Goal: Transaction & Acquisition: Purchase product/service

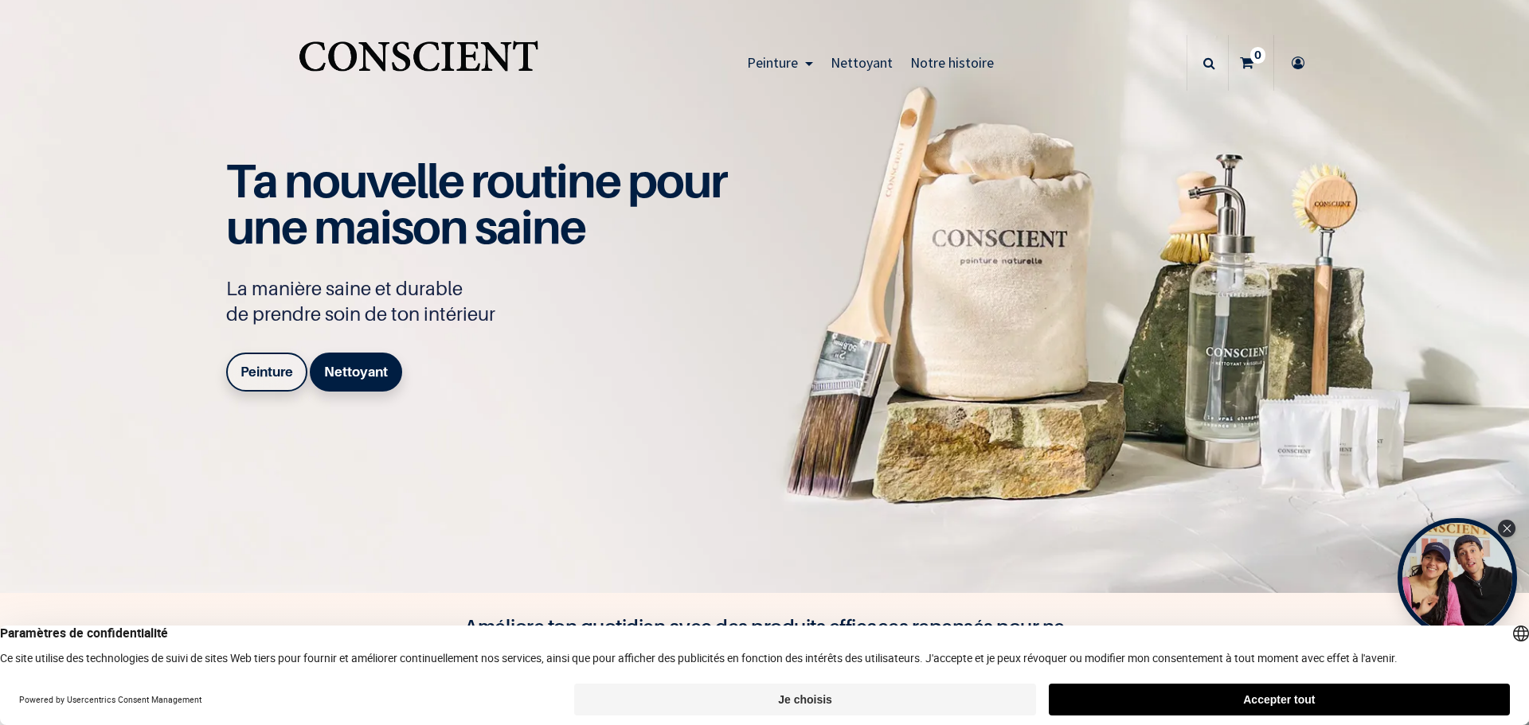
click at [264, 371] on b "Peinture" at bounding box center [266, 372] width 53 height 16
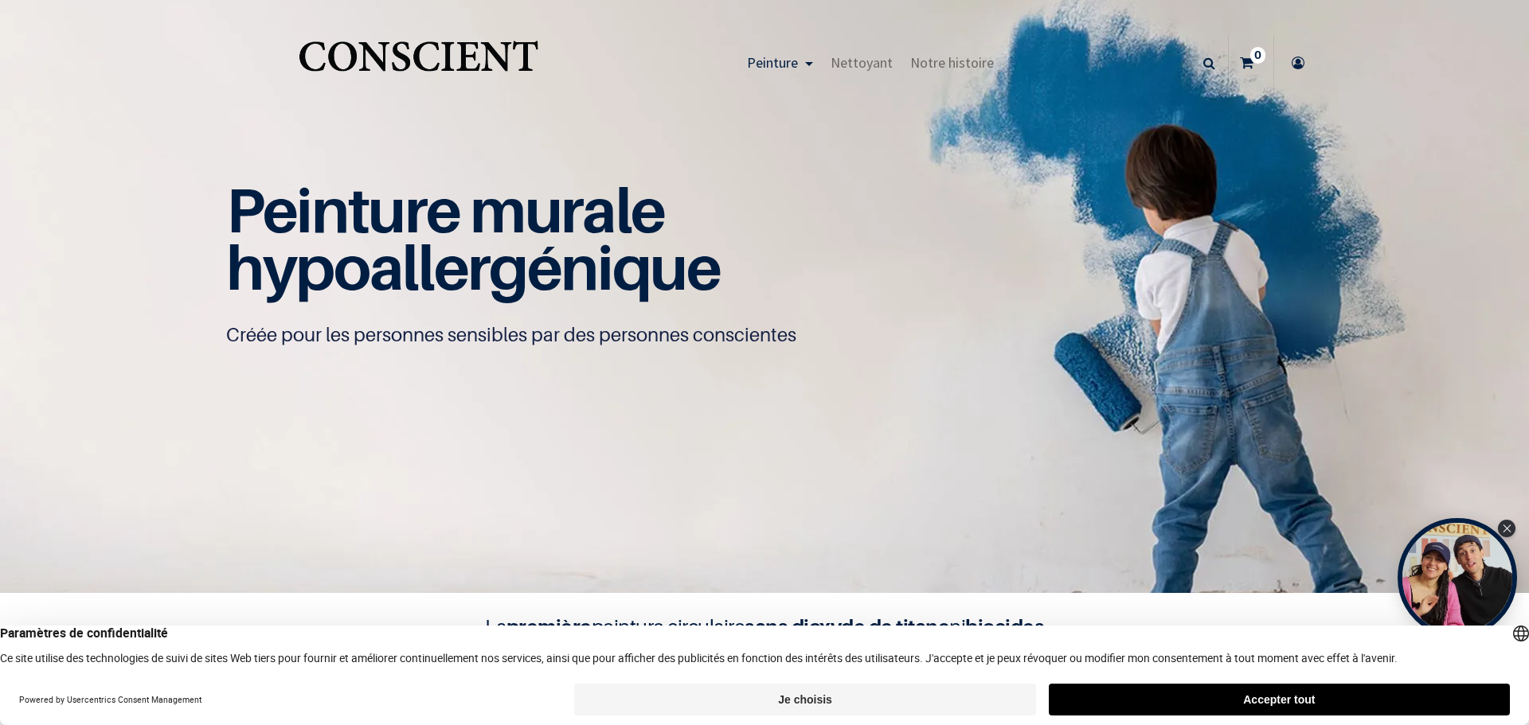
scroll to position [1, 0]
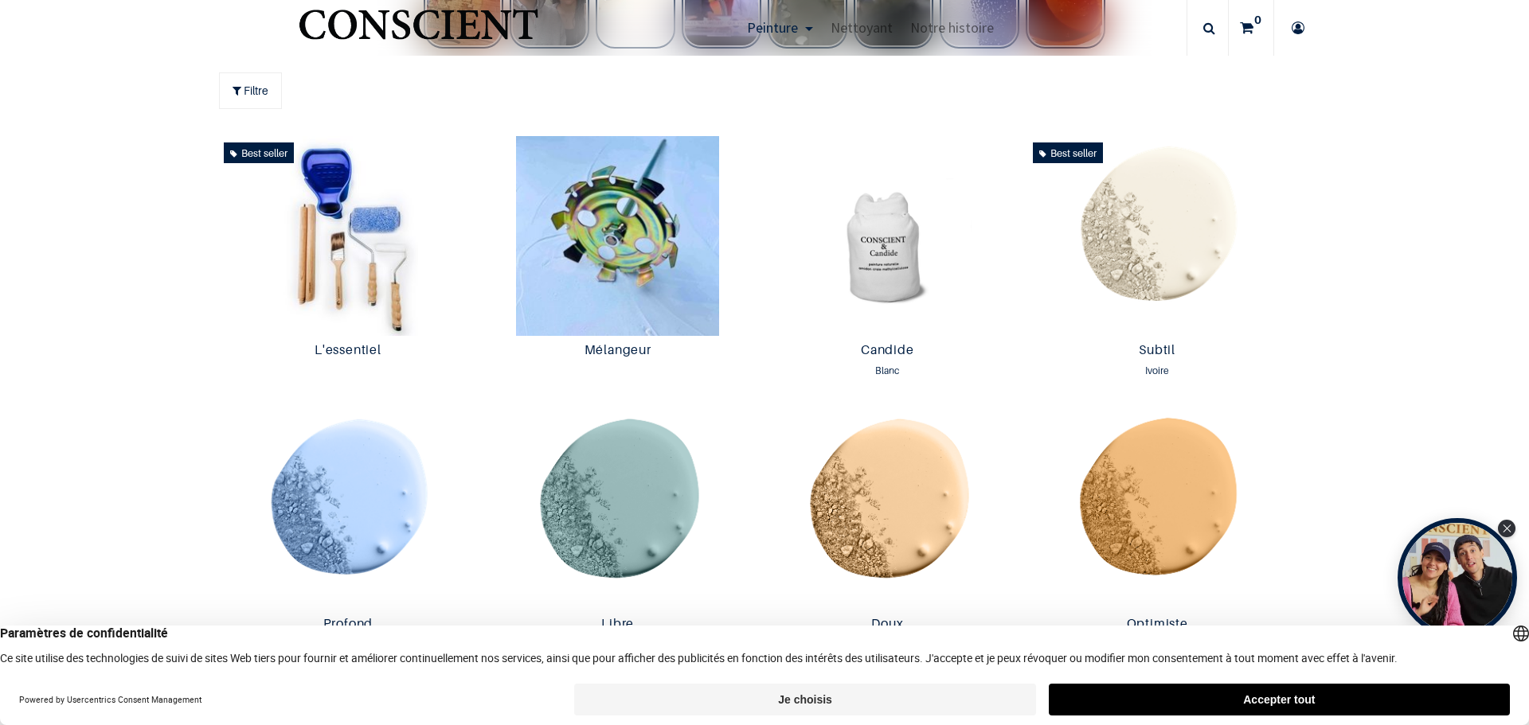
scroll to position [853, 0]
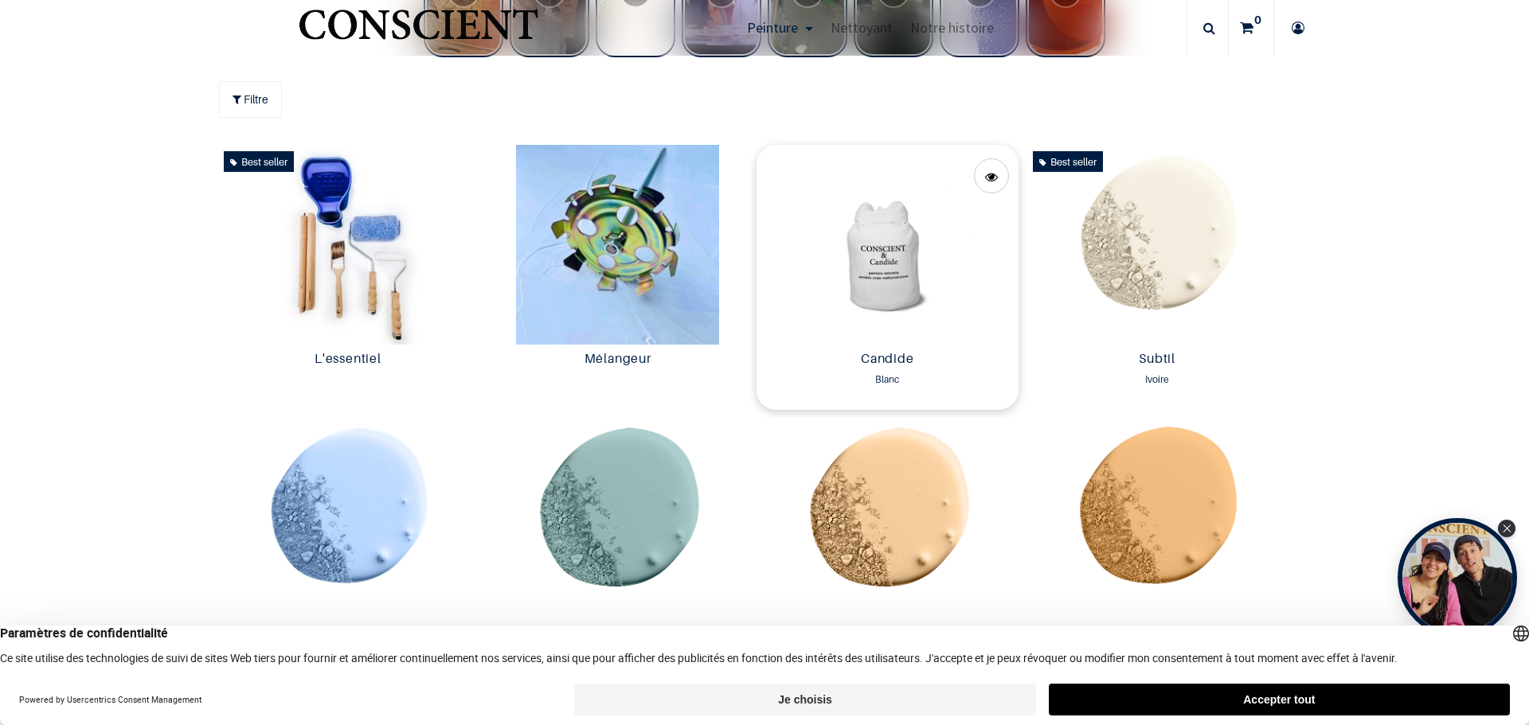
click at [894, 262] on img at bounding box center [887, 245] width 262 height 200
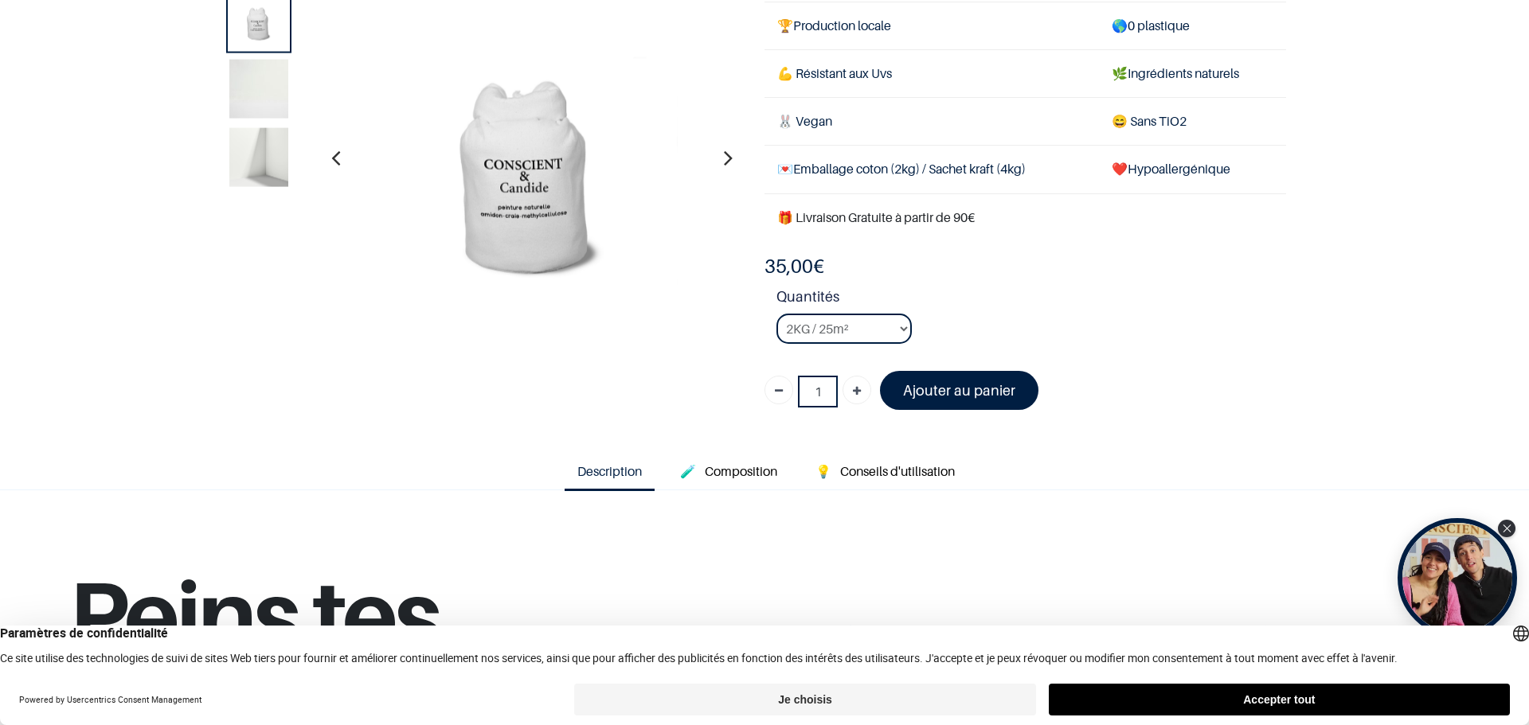
scroll to position [100, 0]
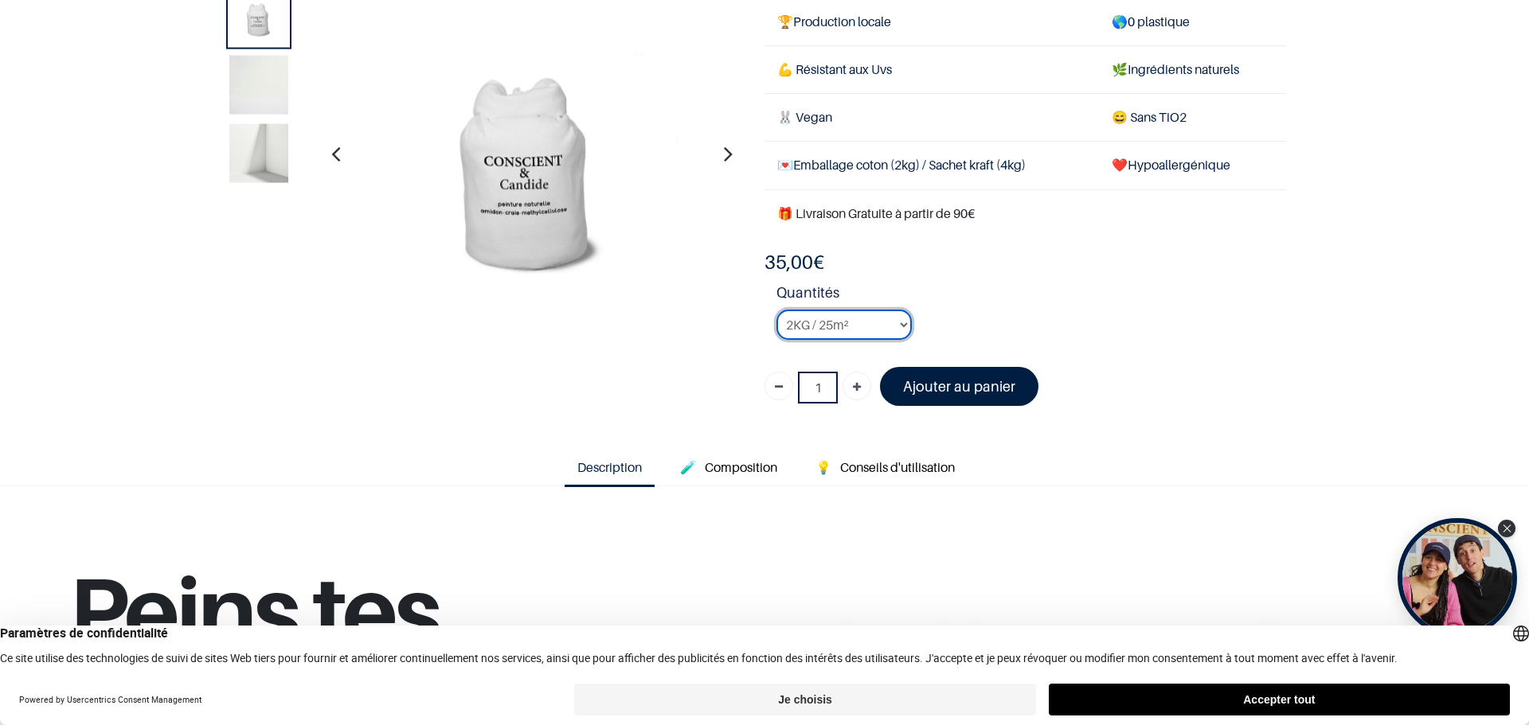
click at [904, 322] on select "2KG / 25m² 4KG / 50m² 8KG / 100m² Testeur" at bounding box center [843, 325] width 135 height 30
select select "3"
click at [776, 310] on select "2KG / 25m² 4KG / 50m² 8KG / 100m² Testeur" at bounding box center [843, 325] width 135 height 30
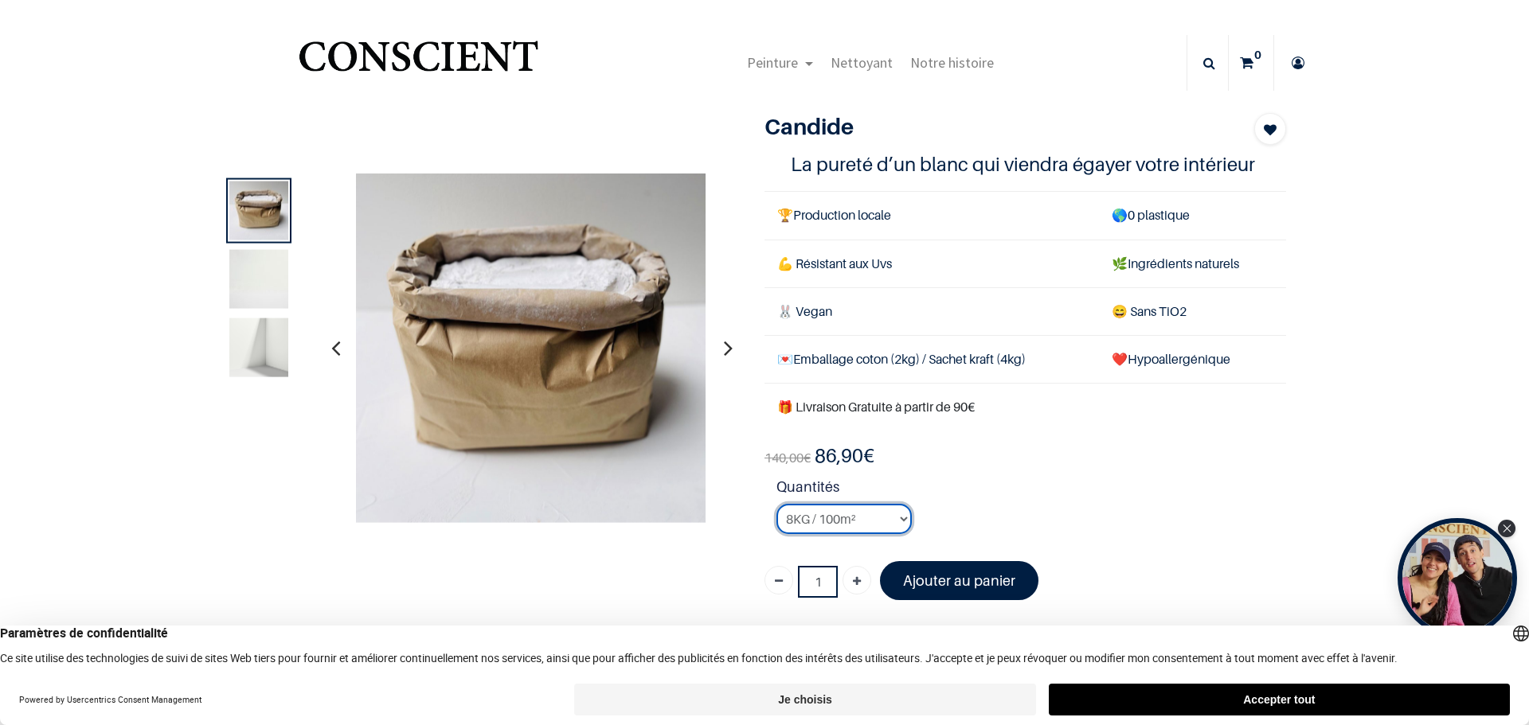
scroll to position [1, 0]
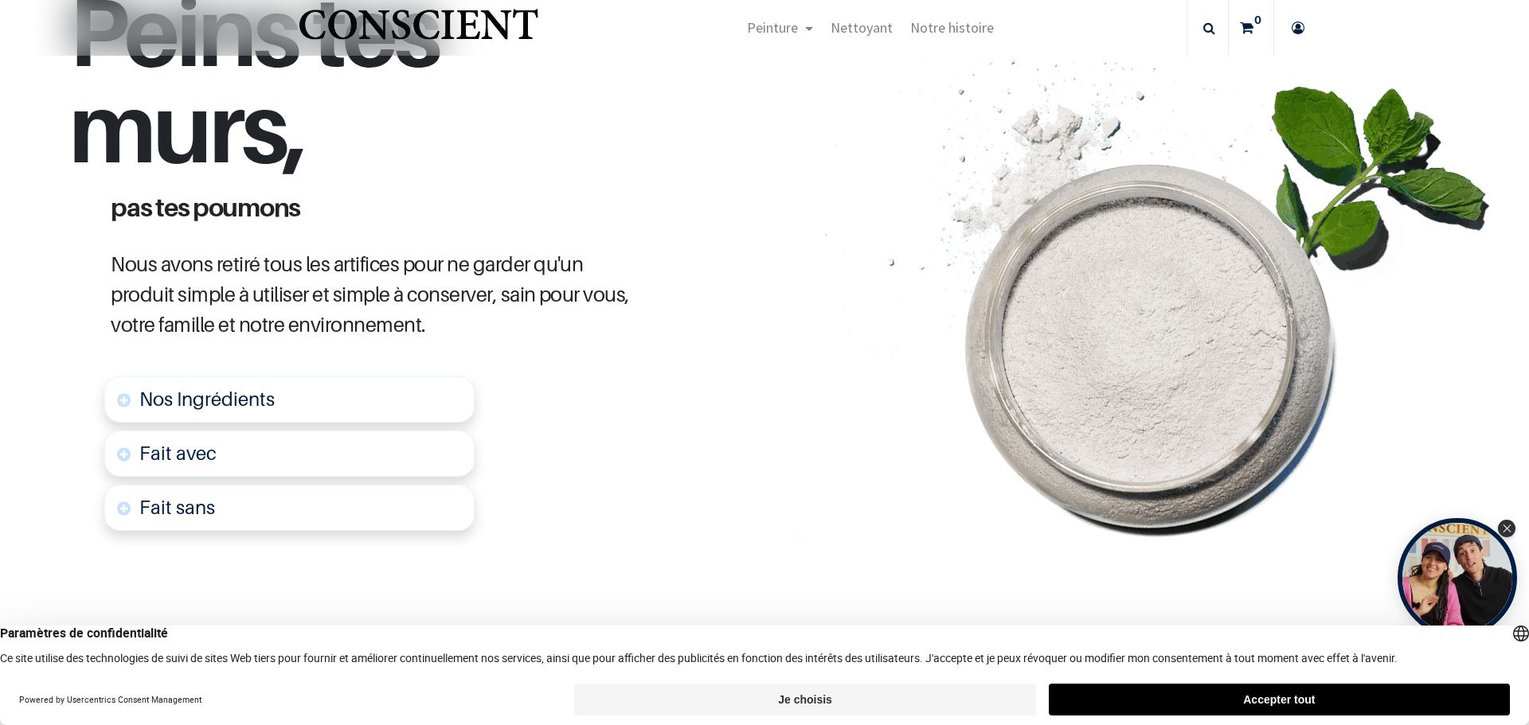
scroll to position [685, 0]
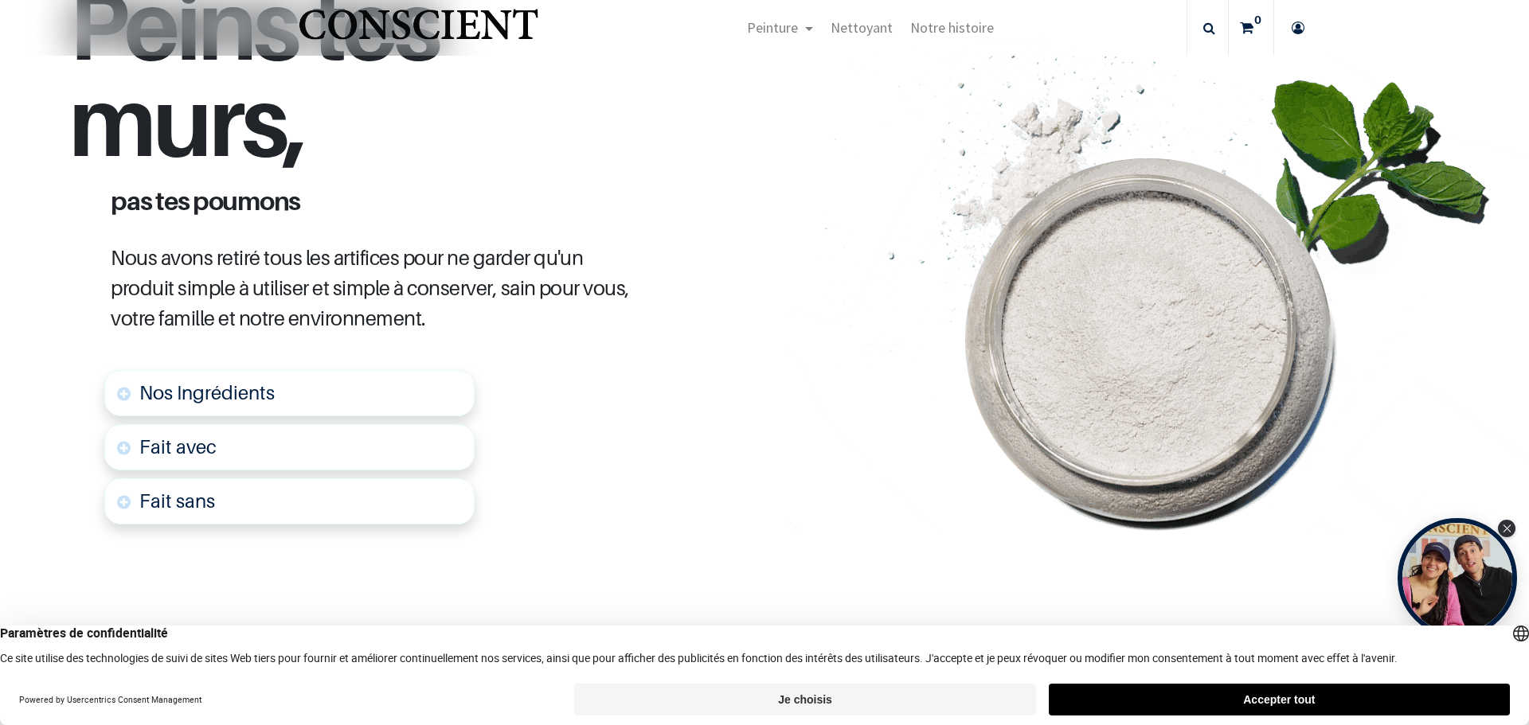
click at [408, 392] on link "Nos Ingrédients" at bounding box center [289, 393] width 370 height 46
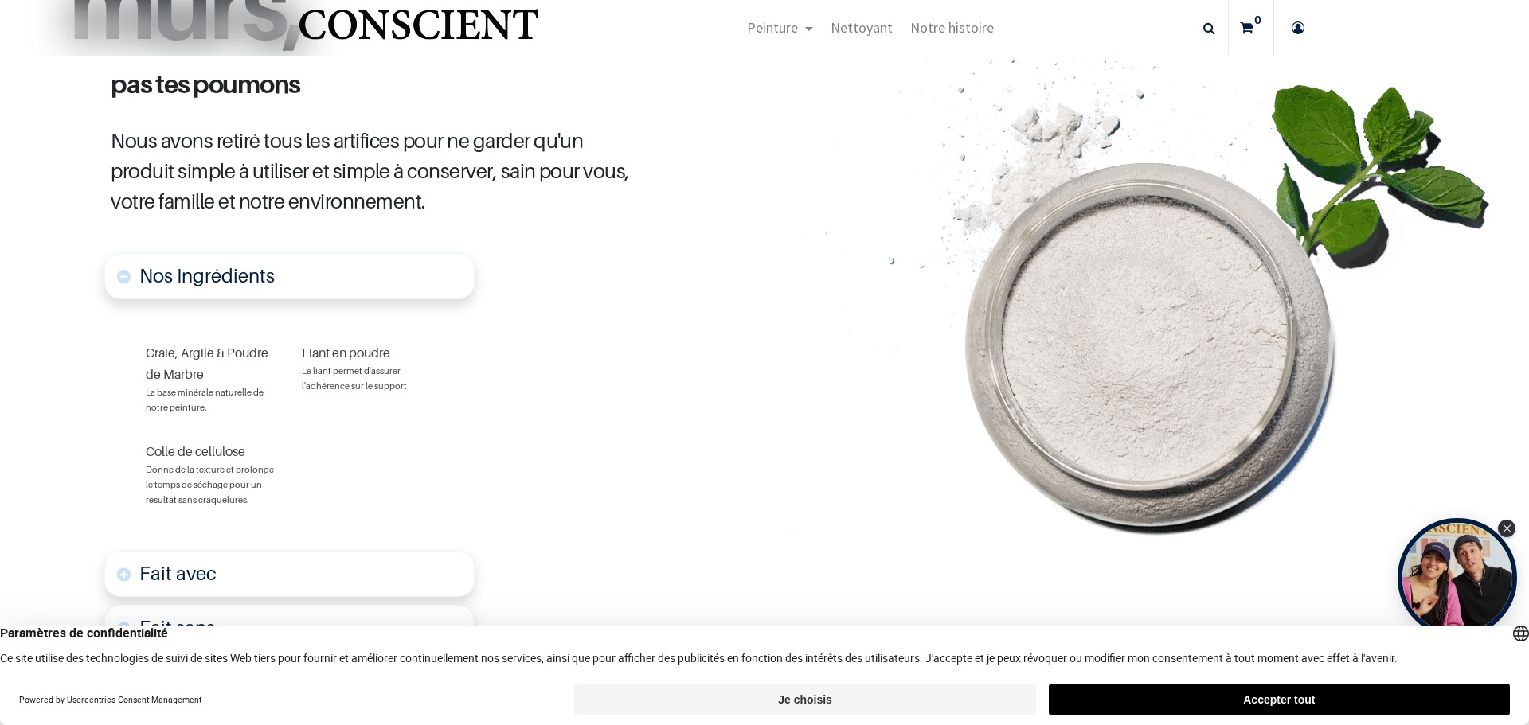
scroll to position [807, 0]
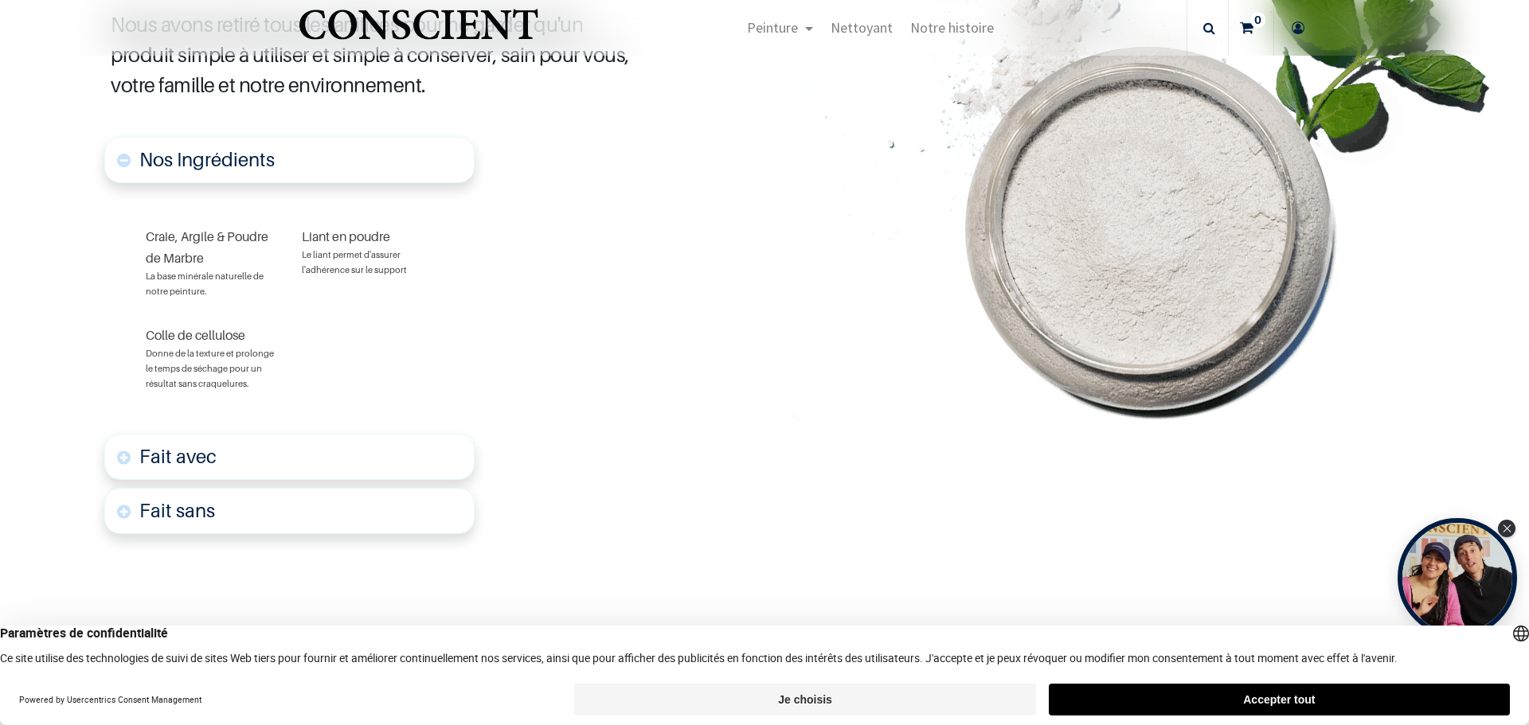
click at [393, 453] on link "Fait avec" at bounding box center [289, 457] width 370 height 46
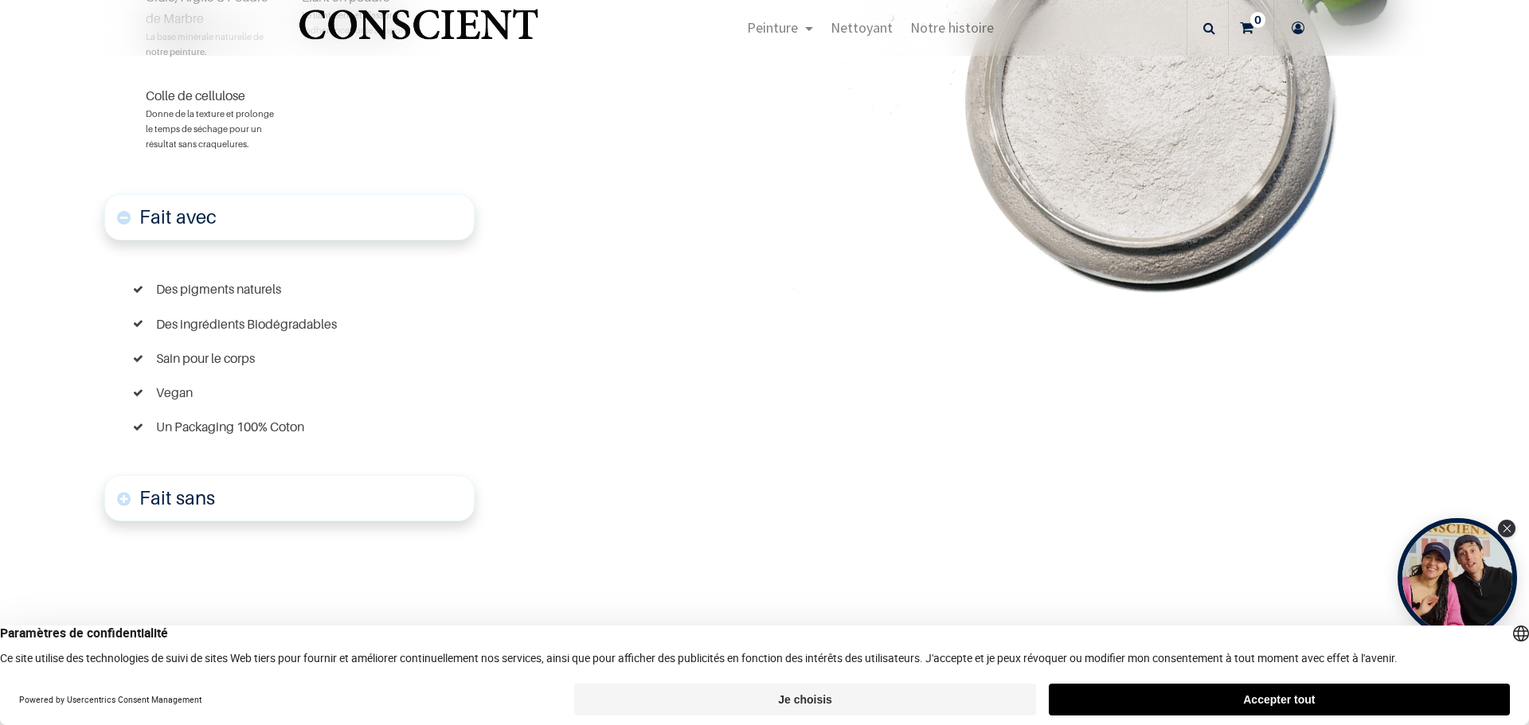
scroll to position [1162, 0]
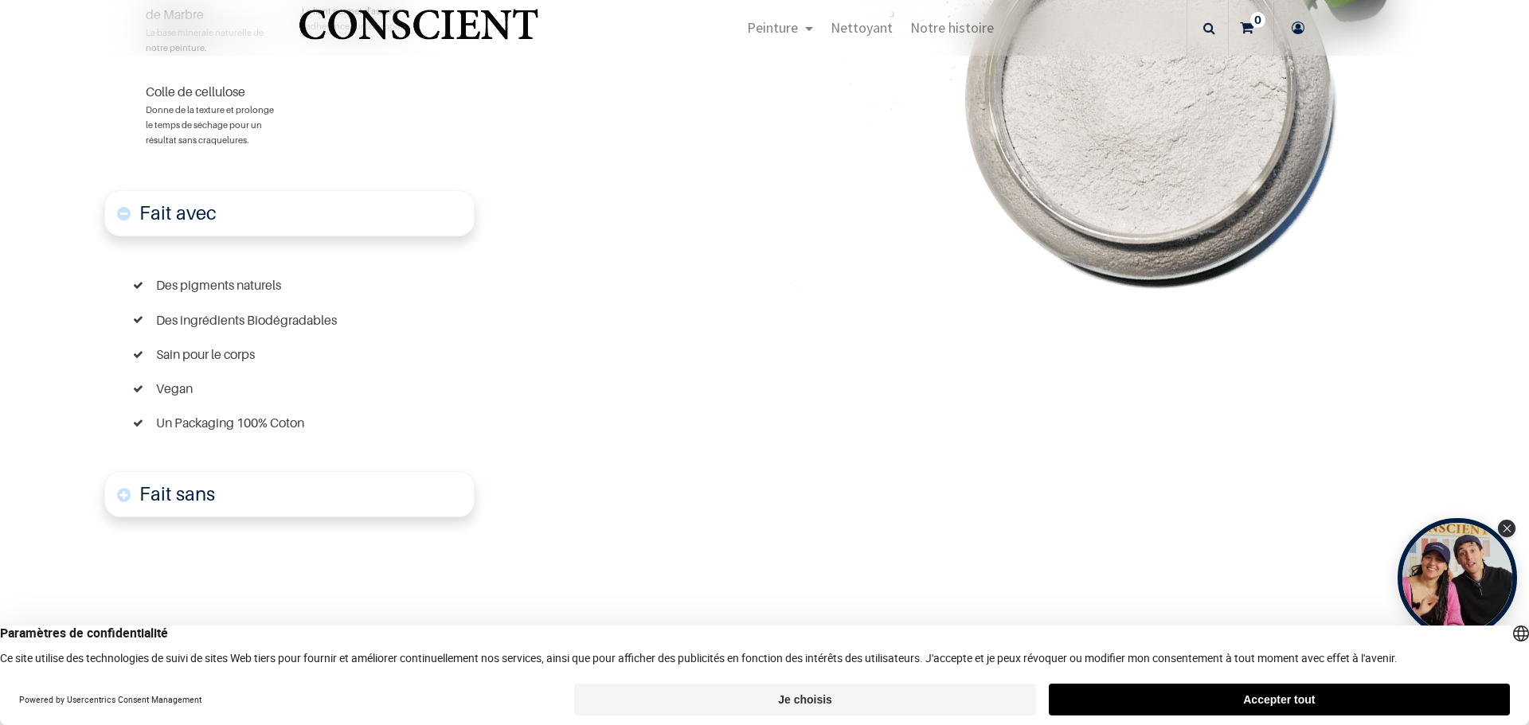
click at [370, 490] on link "Fait sans" at bounding box center [289, 494] width 370 height 46
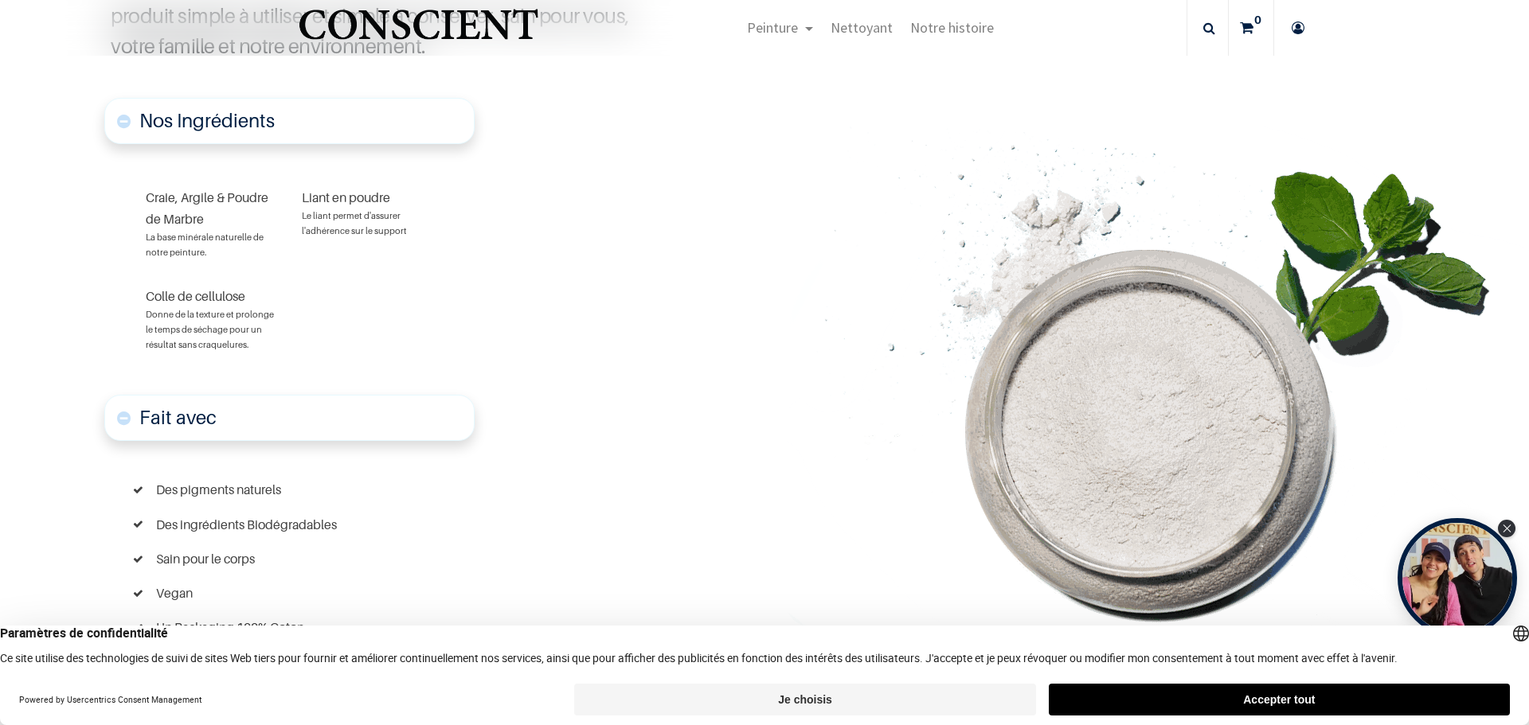
scroll to position [618, 0]
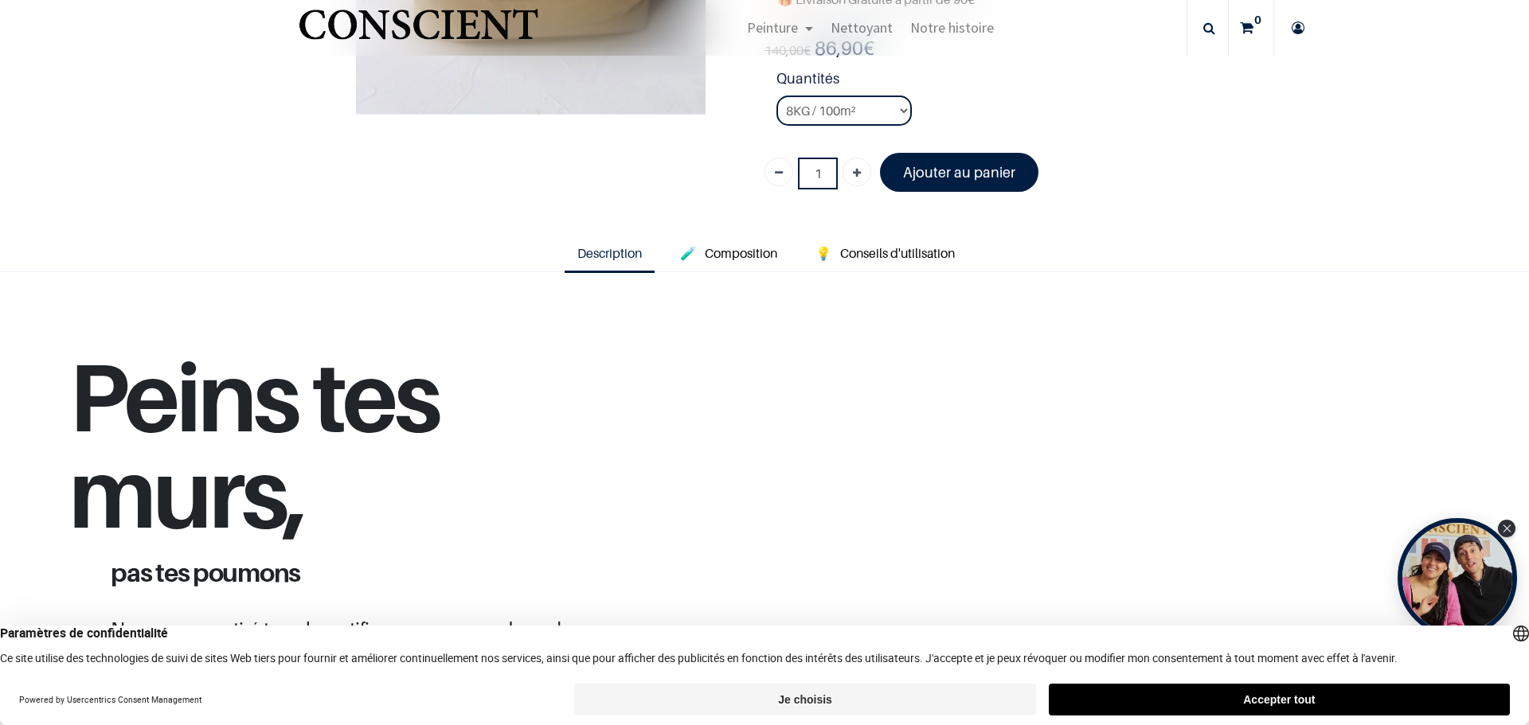
scroll to position [313, 0]
click at [912, 252] on span "Conseils d'utilisation" at bounding box center [897, 254] width 115 height 16
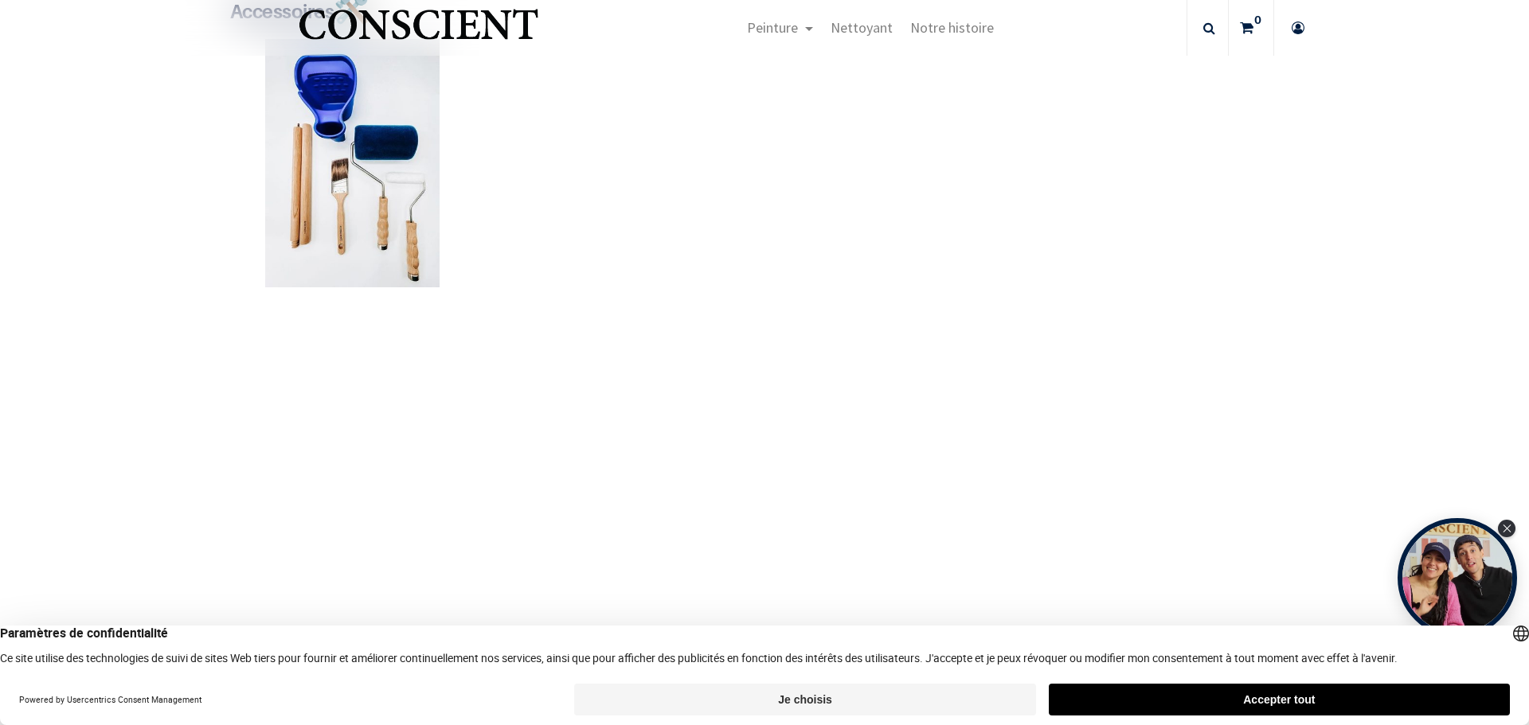
scroll to position [903, 0]
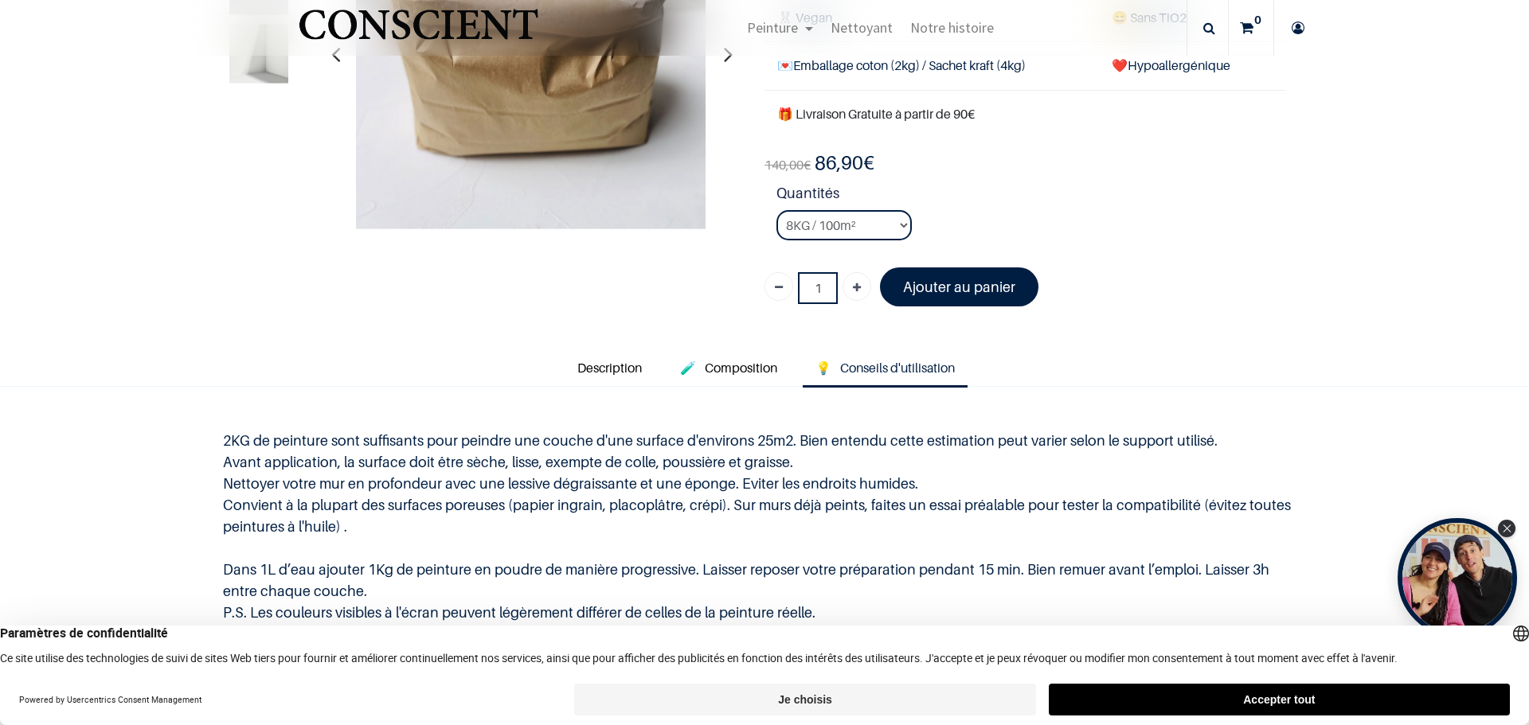
scroll to position [278, 0]
